Goal: Information Seeking & Learning: Learn about a topic

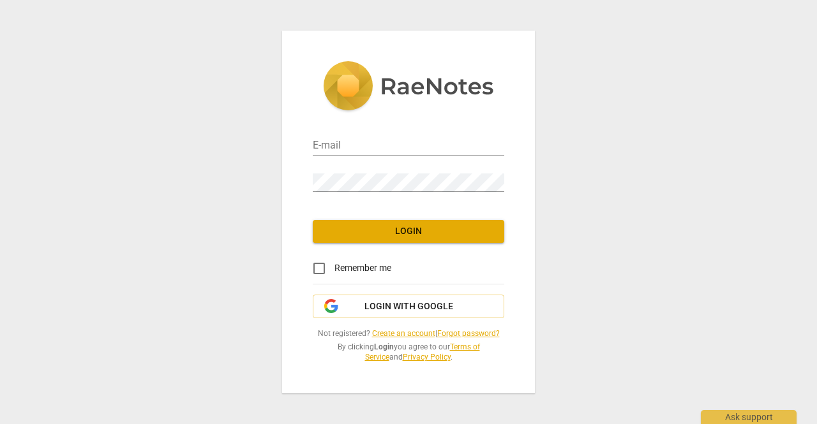
type input "[EMAIL_ADDRESS][DOMAIN_NAME]"
click at [399, 230] on span "Login" at bounding box center [408, 231] width 171 height 13
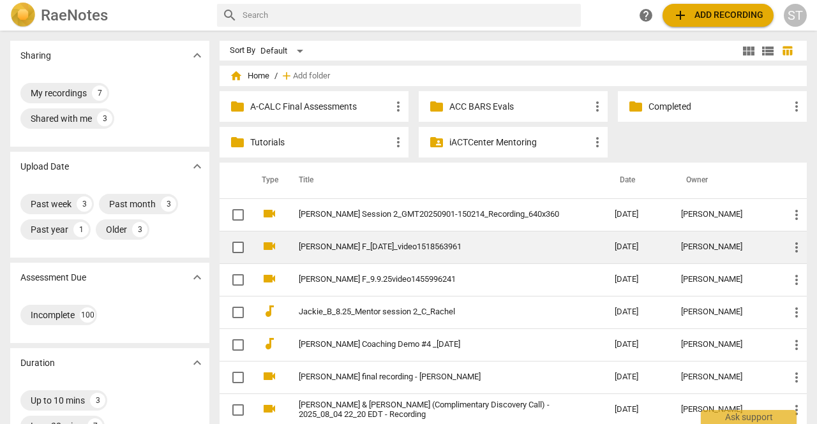
click at [401, 242] on link "[PERSON_NAME] F_[DATE]_video1518563961" at bounding box center [434, 247] width 270 height 10
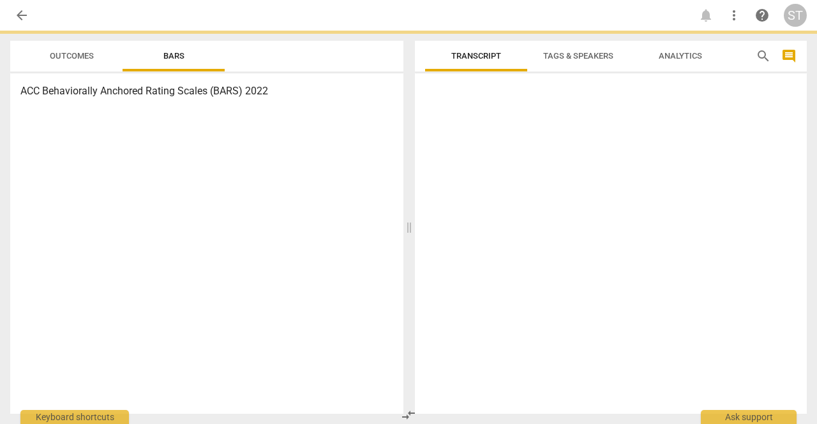
click at [401, 242] on div "ACC Behaviorally Anchored Rating Scales (BARS) 2022" at bounding box center [206, 243] width 393 height 341
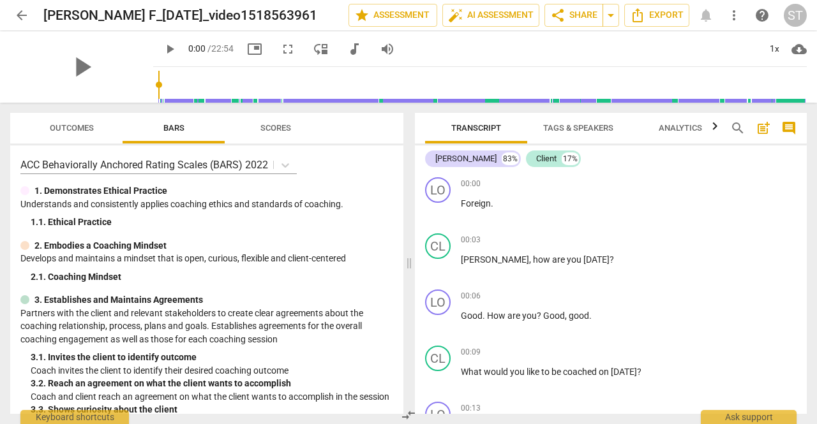
click at [614, 55] on div "play_arrow 0:00 / 22:54 picture_in_picture fullscreen move_down audiotrack volu…" at bounding box center [479, 49] width 653 height 36
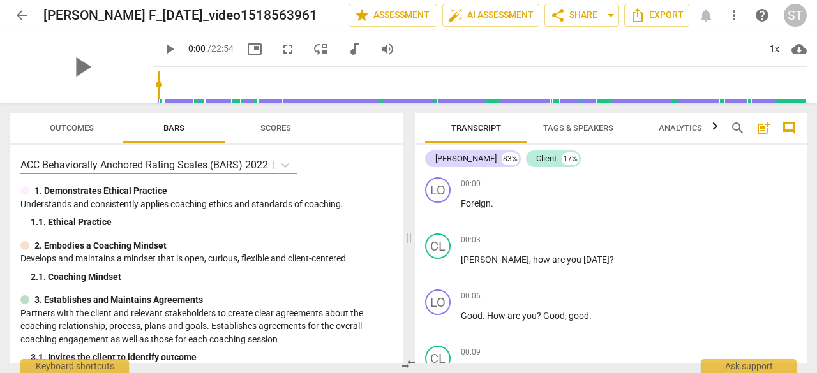
click at [162, 50] on span "play_arrow" at bounding box center [169, 48] width 15 height 15
click at [162, 50] on span "pause" at bounding box center [169, 48] width 15 height 15
click at [162, 48] on span "play_arrow" at bounding box center [169, 48] width 15 height 15
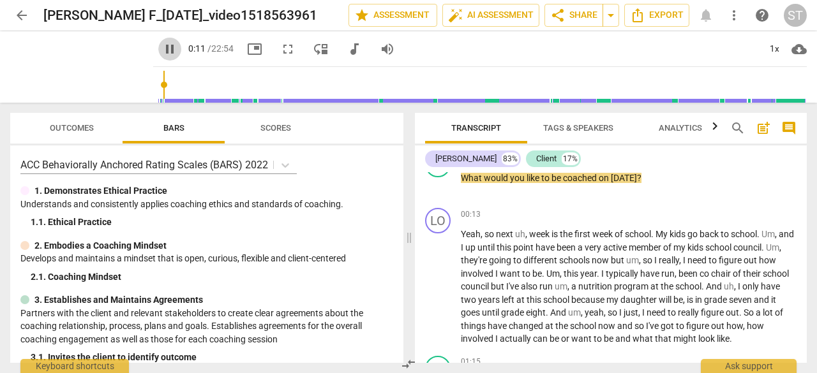
click at [162, 48] on span "pause" at bounding box center [169, 48] width 15 height 15
click at [162, 48] on span "play_arrow" at bounding box center [169, 48] width 15 height 15
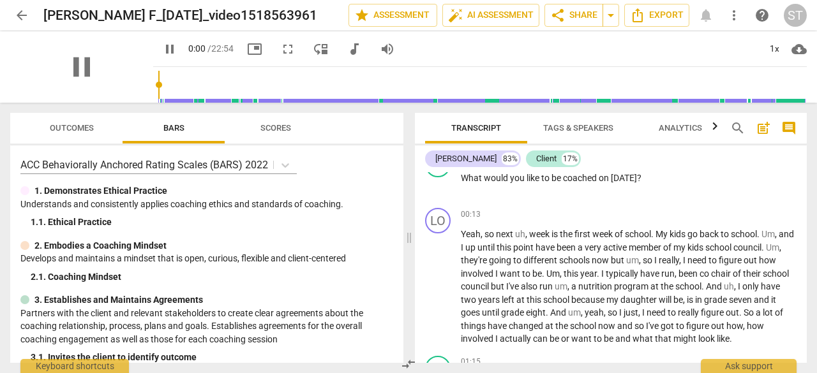
drag, startPoint x: 151, startPoint y: 94, endPoint x: 137, endPoint y: 87, distance: 15.4
click at [158, 87] on input "range" at bounding box center [482, 84] width 648 height 41
click at [162, 52] on span "pause" at bounding box center [169, 48] width 15 height 15
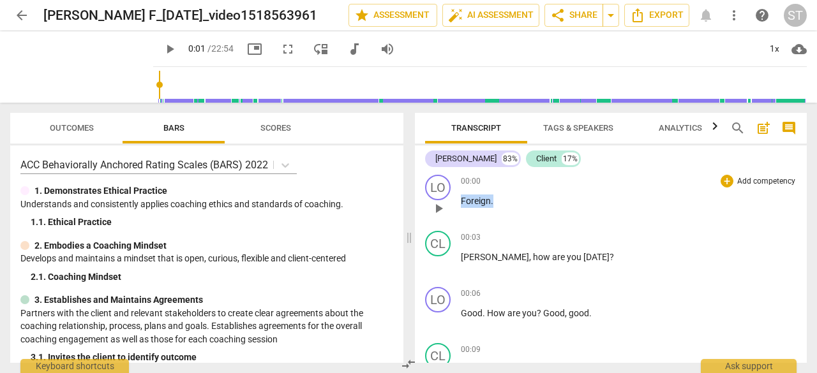
drag, startPoint x: 462, startPoint y: 198, endPoint x: 495, endPoint y: 205, distance: 33.8
click at [495, 205] on p "Foreign ." at bounding box center [629, 201] width 336 height 13
click at [504, 210] on div "00:00 + Add competency keyboard_arrow_right Foreign ." at bounding box center [629, 198] width 336 height 46
click at [773, 49] on div "1x" at bounding box center [774, 49] width 24 height 20
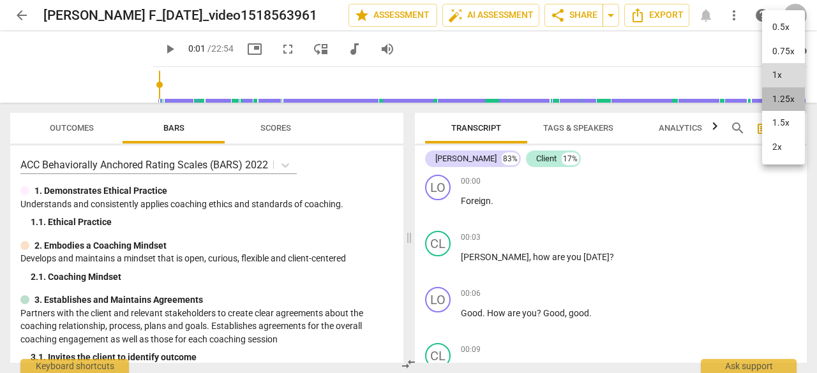
click at [782, 99] on li "1.25x" at bounding box center [783, 99] width 43 height 24
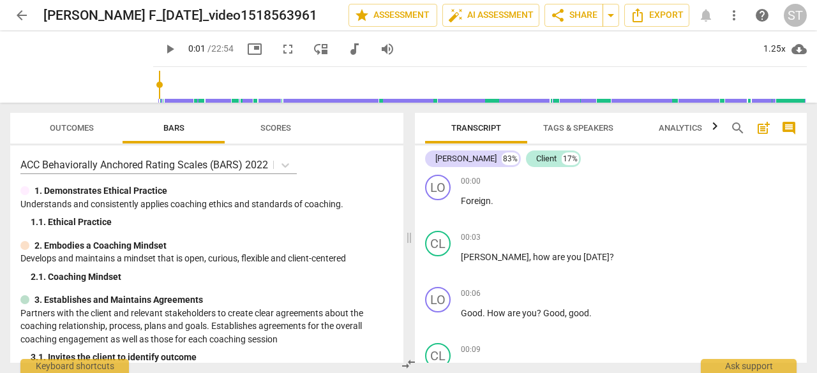
click at [162, 48] on span "play_arrow" at bounding box center [169, 48] width 15 height 15
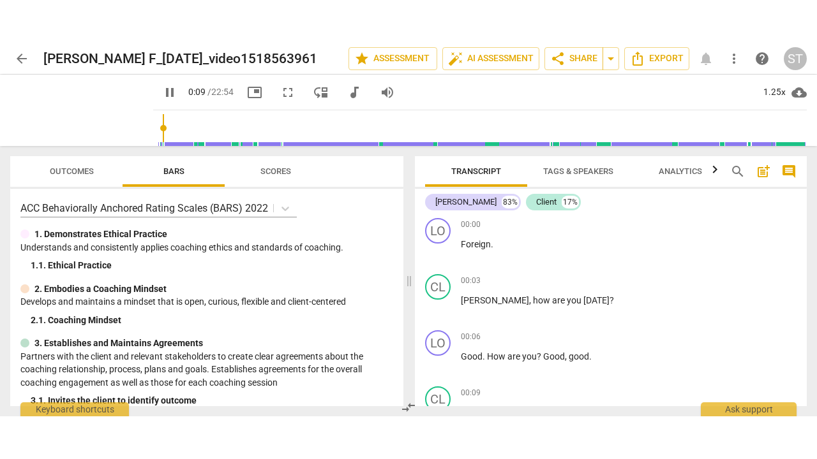
scroll to position [194, 0]
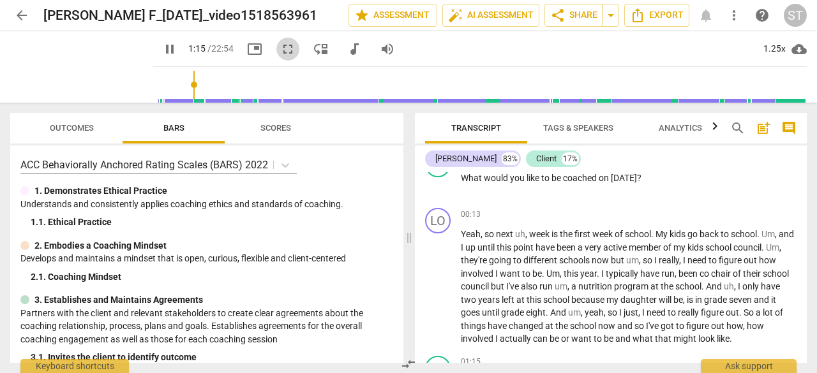
click at [280, 49] on span "fullscreen" at bounding box center [287, 48] width 15 height 15
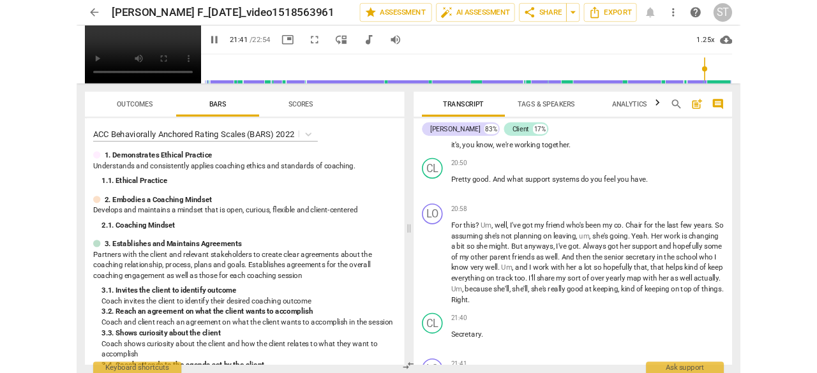
scroll to position [4330, 0]
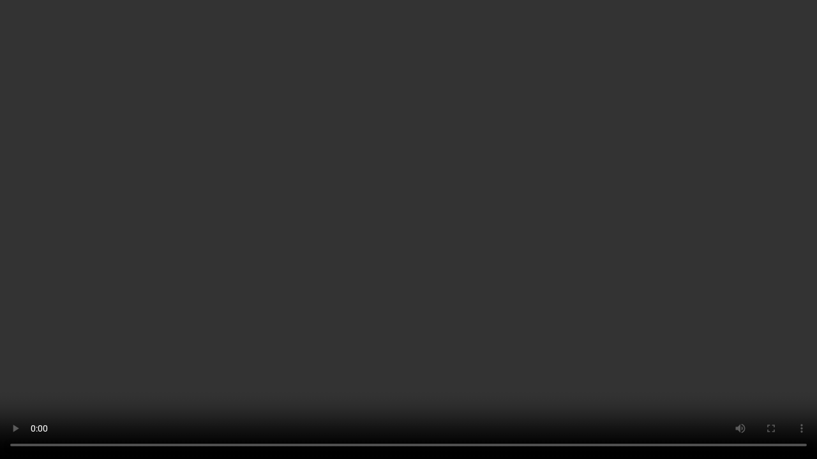
click at [708, 389] on video at bounding box center [408, 229] width 817 height 459
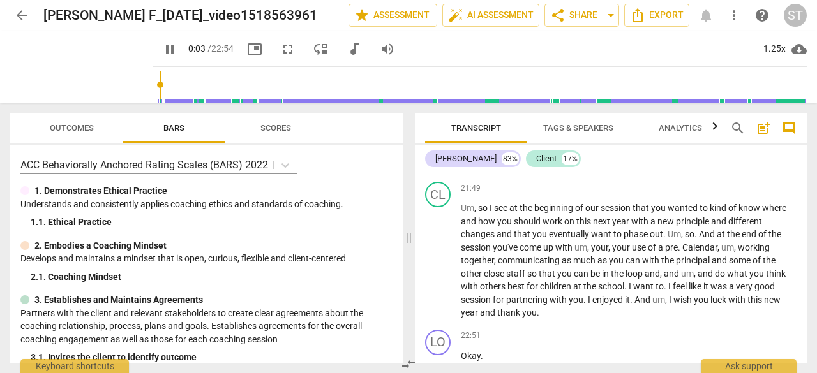
click at [162, 52] on span "pause" at bounding box center [169, 48] width 15 height 15
type input "4"
click at [376, 27] on div "arrow_back [PERSON_NAME] F_[DATE]_video1518563961 edit star Assessment auto_fix…" at bounding box center [408, 15] width 796 height 31
